Goal: Information Seeking & Learning: Check status

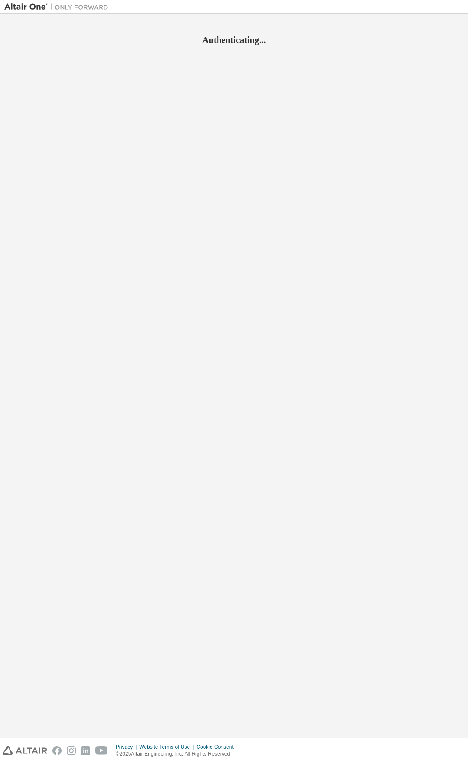
click at [299, 39] on h2 "Authenticating..." at bounding box center [234, 39] width 460 height 11
drag, startPoint x: 263, startPoint y: 44, endPoint x: 194, endPoint y: 45, distance: 69.4
click at [194, 45] on h2 "Authenticating..." at bounding box center [234, 39] width 460 height 11
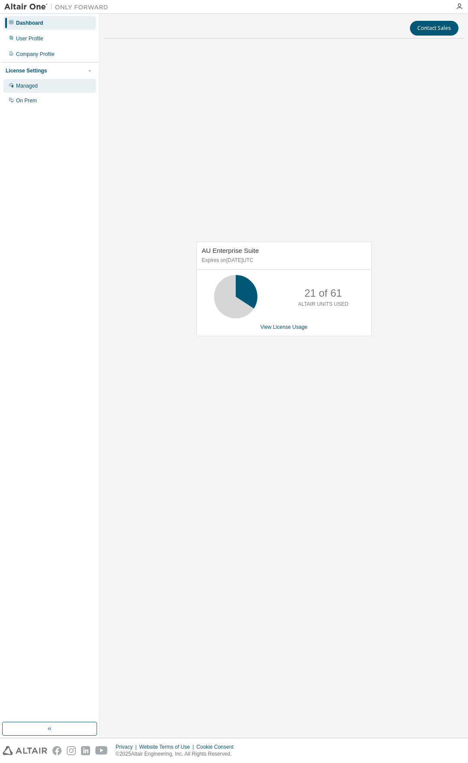
click at [32, 86] on div "Managed" at bounding box center [27, 85] width 22 height 7
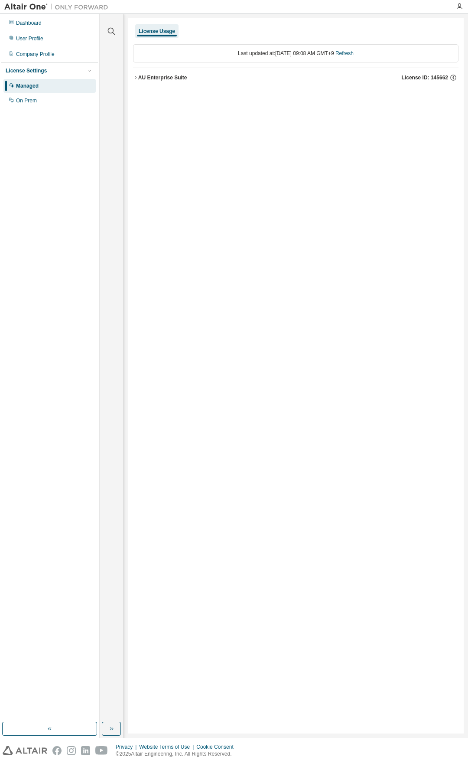
click at [135, 77] on icon "button" at bounding box center [135, 77] width 5 height 5
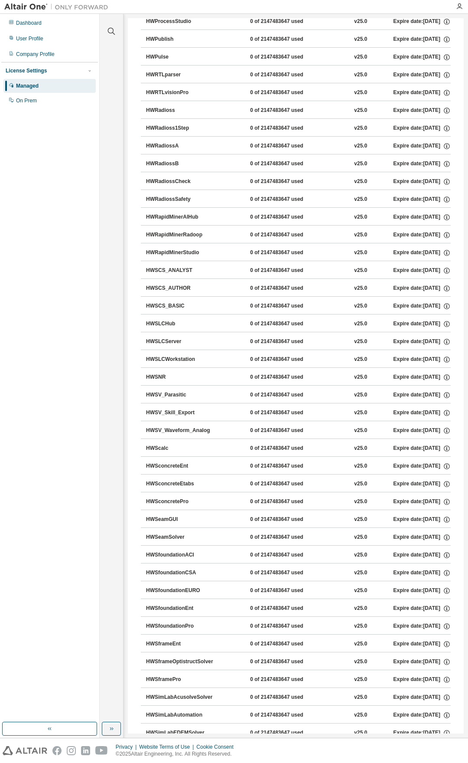
scroll to position [8527, 0]
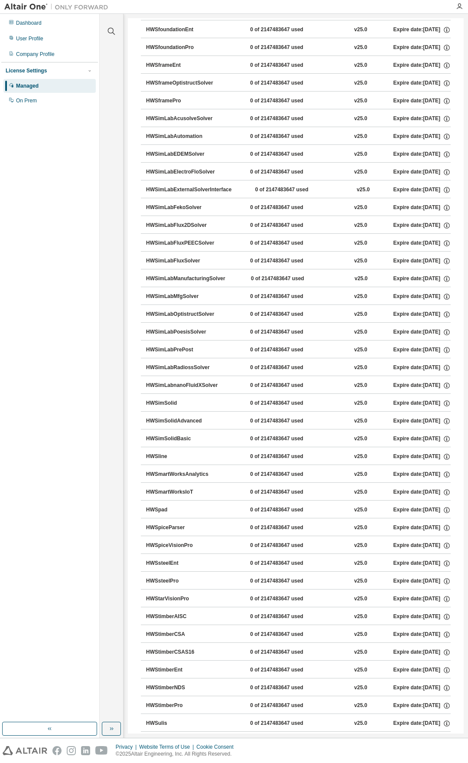
click at [198, 198] on button "HWSimLabExternalSolverInterface 0 of 2147483647 used v25.0 Expire date: [DATE]" at bounding box center [298, 189] width 305 height 19
click at [204, 186] on div "HWSimLabExternalSolverInterface" at bounding box center [188, 190] width 85 height 8
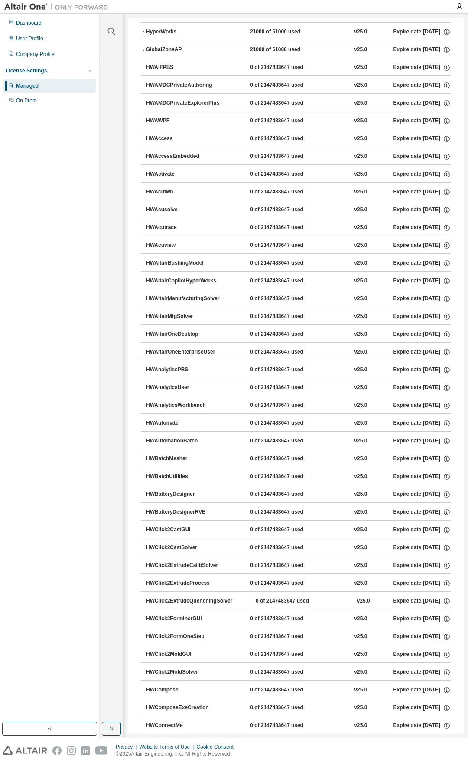
scroll to position [0, 0]
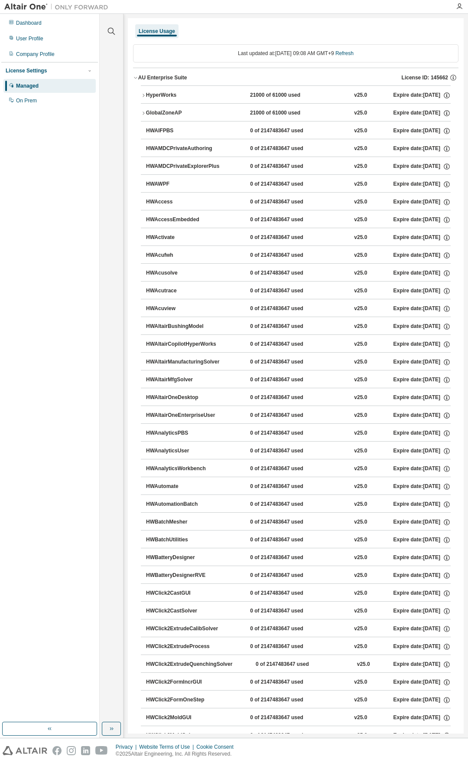
click at [143, 98] on button "HyperWorks 21000 of 61000 used v25.0 Expire date: [DATE]" at bounding box center [296, 95] width 310 height 19
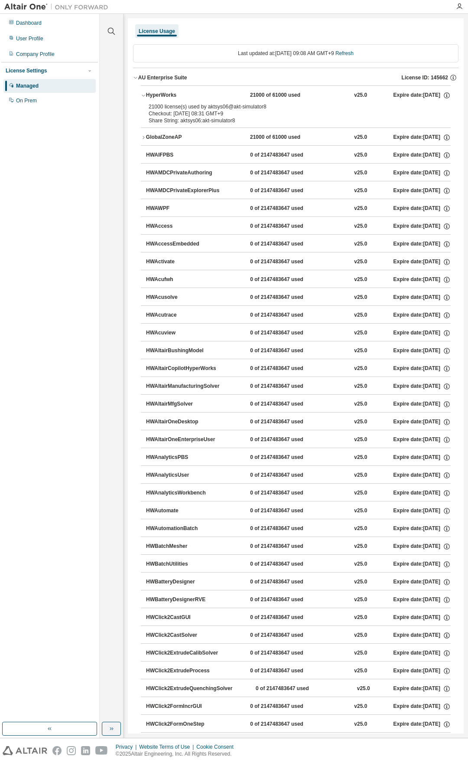
click at [409, 100] on button "HyperWorks 21000 of 61000 used v25.0 Expire date: [DATE]" at bounding box center [296, 95] width 310 height 19
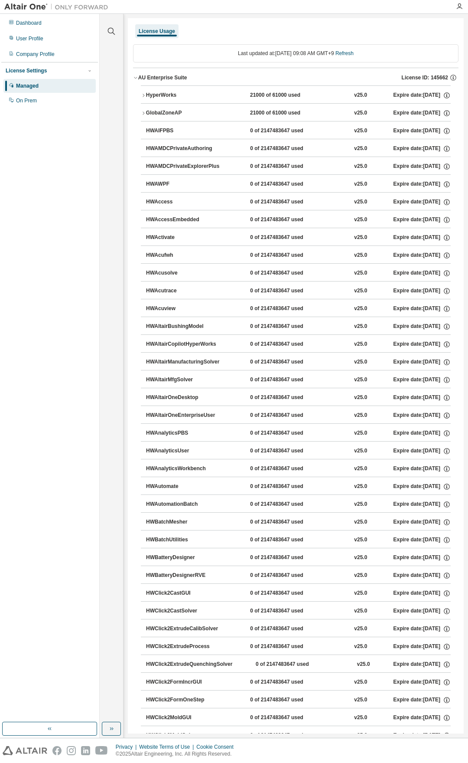
click at [252, 114] on div "21000 of 61000 used" at bounding box center [289, 113] width 78 height 8
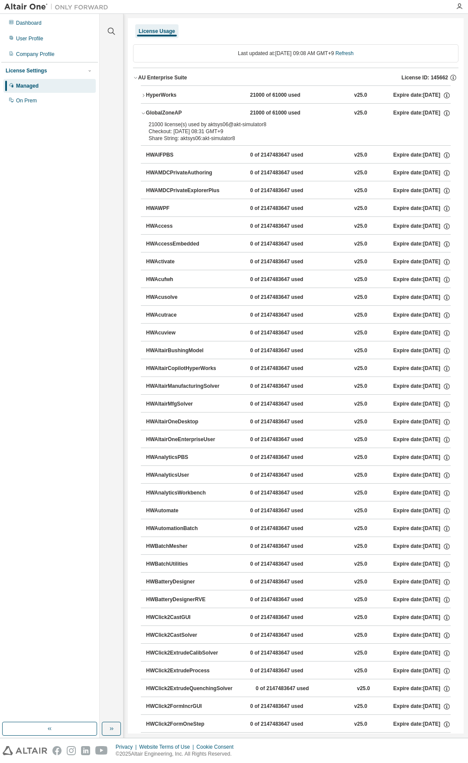
click at [230, 162] on button "HWAIFPBS 0 of 2147483647 used v25.0 Expire date: [DATE]" at bounding box center [298, 155] width 305 height 19
click at [166, 29] on div "License Usage" at bounding box center [157, 31] width 36 height 7
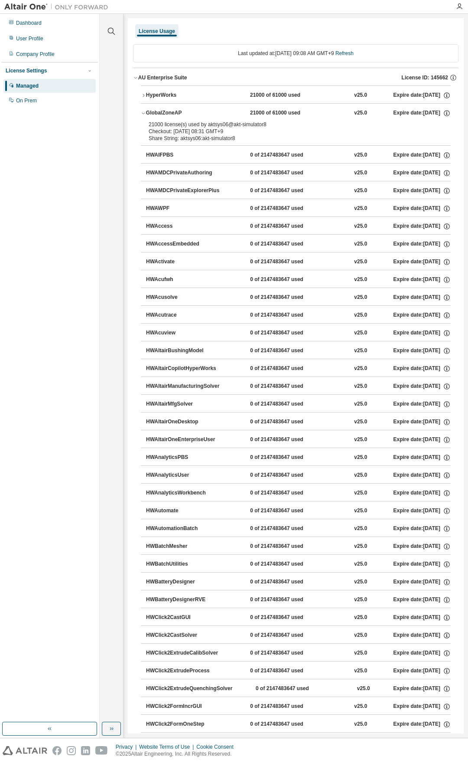
click at [167, 31] on div "License Usage" at bounding box center [157, 31] width 36 height 7
click at [163, 33] on div "License Usage" at bounding box center [157, 31] width 36 height 7
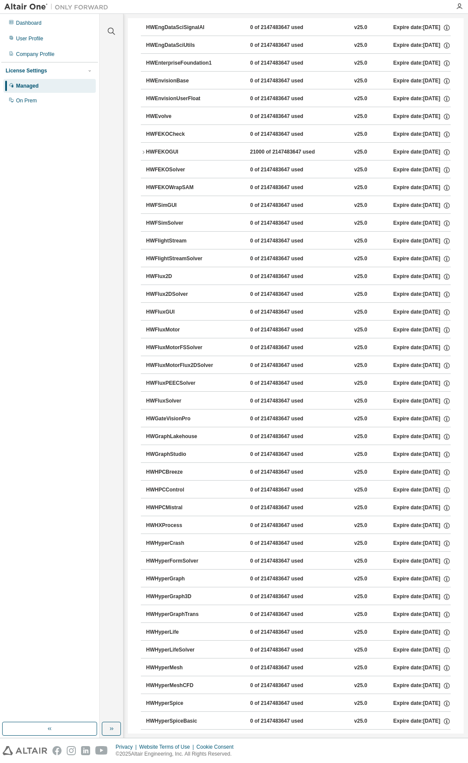
scroll to position [1316, 0]
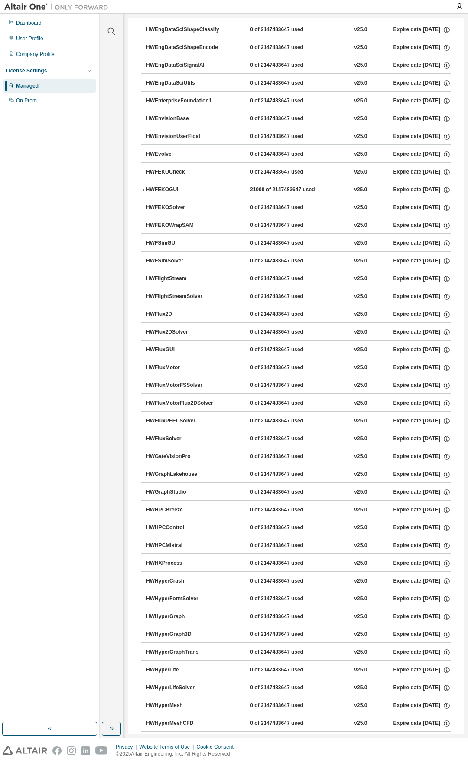
click at [170, 352] on div "HWFluxGUI" at bounding box center [185, 350] width 78 height 8
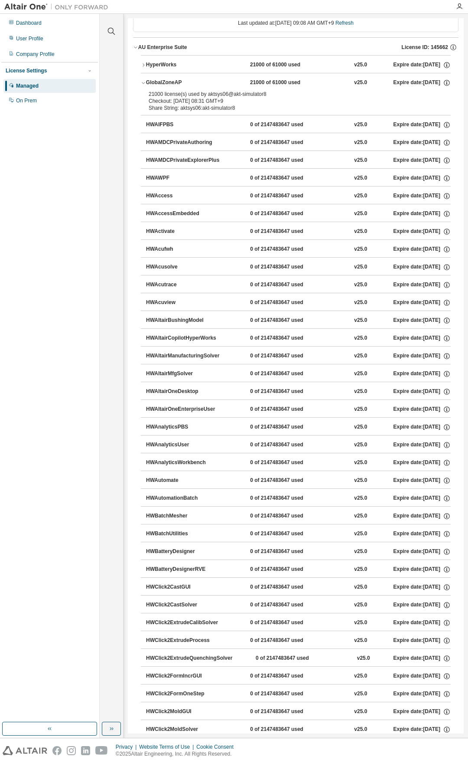
scroll to position [0, 0]
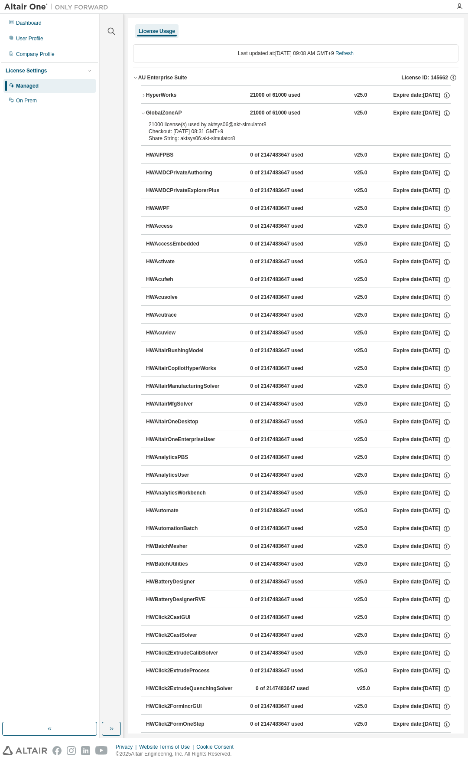
click at [46, 89] on div "Managed" at bounding box center [49, 86] width 92 height 14
click at [153, 94] on div "HyperWorks" at bounding box center [185, 95] width 78 height 8
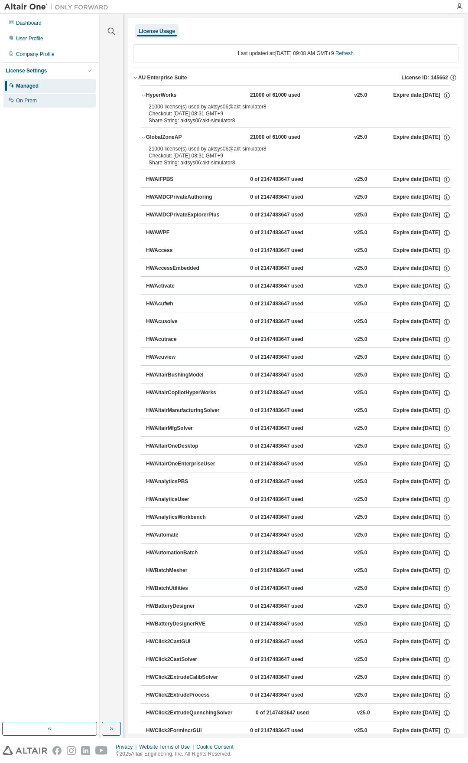
click at [29, 103] on div "On Prem" at bounding box center [26, 100] width 21 height 7
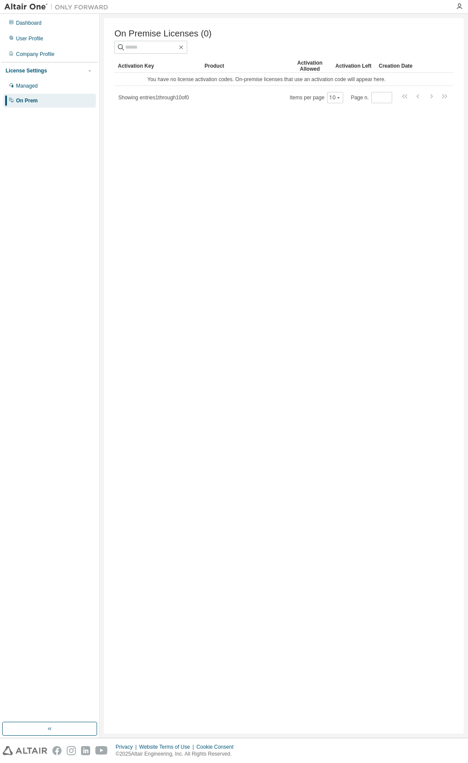
click at [245, 67] on div "Product" at bounding box center [245, 66] width 80 height 14
drag, startPoint x: 147, startPoint y: 82, endPoint x: 388, endPoint y: 79, distance: 240.6
click at [388, 79] on td "You have no license activation codes. On-premise licenses that use an activatio…" at bounding box center [266, 79] width 304 height 13
copy td "You have no license activation codes. On-premise licenses that use an activatio…"
